Goal: Leave review/rating: Share an evaluation or opinion about a product, service, or content

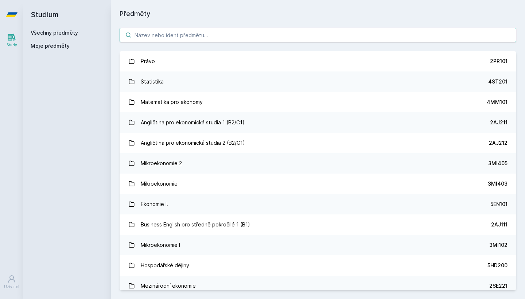
click at [167, 32] on input "search" at bounding box center [318, 35] width 397 height 15
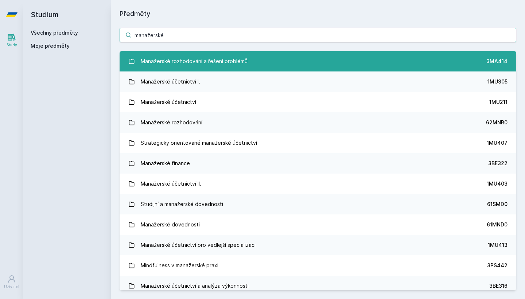
type input "manažerské"
click at [199, 59] on div "Manažerské rozhodování a řešení problémů" at bounding box center [194, 61] width 107 height 15
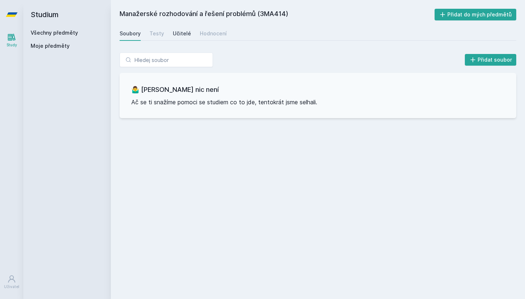
click at [182, 33] on div "Učitelé" at bounding box center [182, 33] width 18 height 7
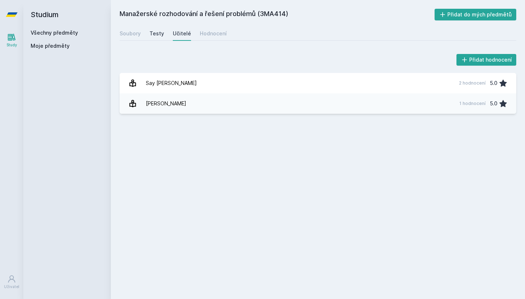
click at [162, 30] on div "Testy" at bounding box center [157, 33] width 15 height 7
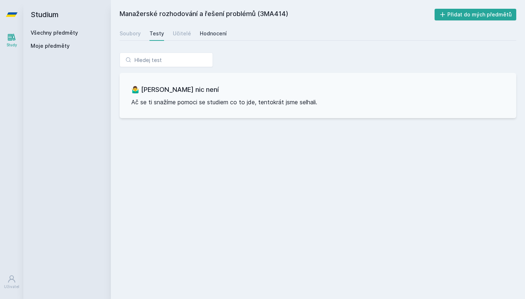
click at [215, 30] on div "Hodnocení" at bounding box center [213, 33] width 27 height 7
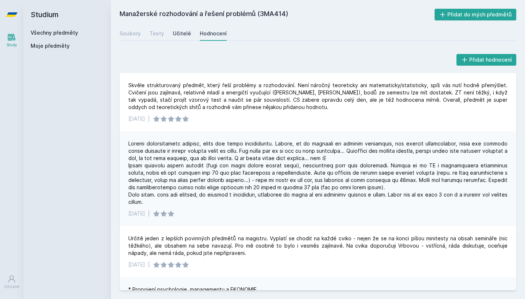
click at [180, 28] on link "Učitelé" at bounding box center [182, 33] width 18 height 15
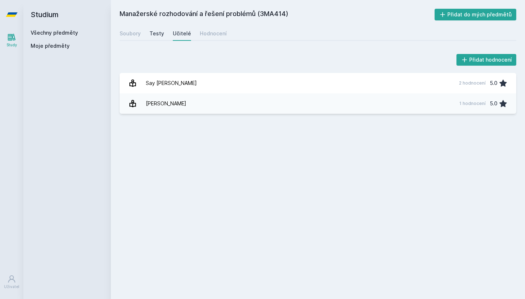
click at [160, 36] on div "Testy" at bounding box center [157, 33] width 15 height 7
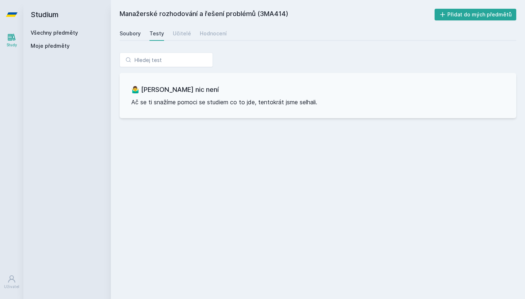
click at [132, 32] on div "Soubory" at bounding box center [130, 33] width 21 height 7
click at [212, 30] on div "Hodnocení" at bounding box center [213, 33] width 27 height 7
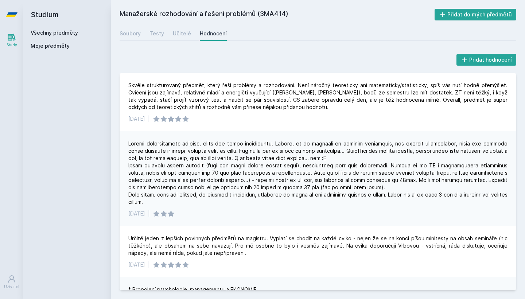
drag, startPoint x: 119, startPoint y: 11, endPoint x: 355, endPoint y: 18, distance: 236.8
click at [355, 18] on div "Manažerské rozhodování a řešení problémů (3MA414) Přidat do mých předmětů [GEOG…" at bounding box center [318, 149] width 414 height 299
copy h2 "Manažerské rozhodování a řešení problémů (3MA414)"
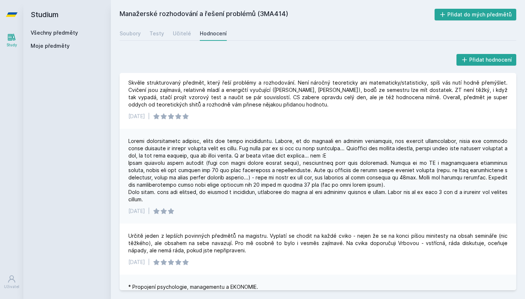
scroll to position [1, 0]
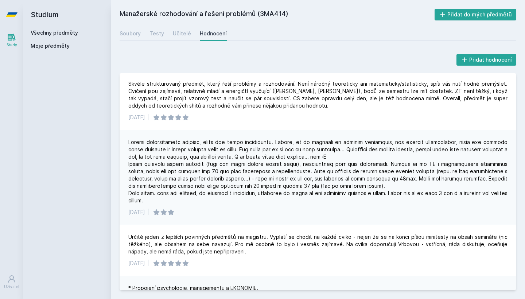
click at [351, 57] on div "Přidat hodnocení" at bounding box center [318, 60] width 397 height 15
